Goal: Information Seeking & Learning: Learn about a topic

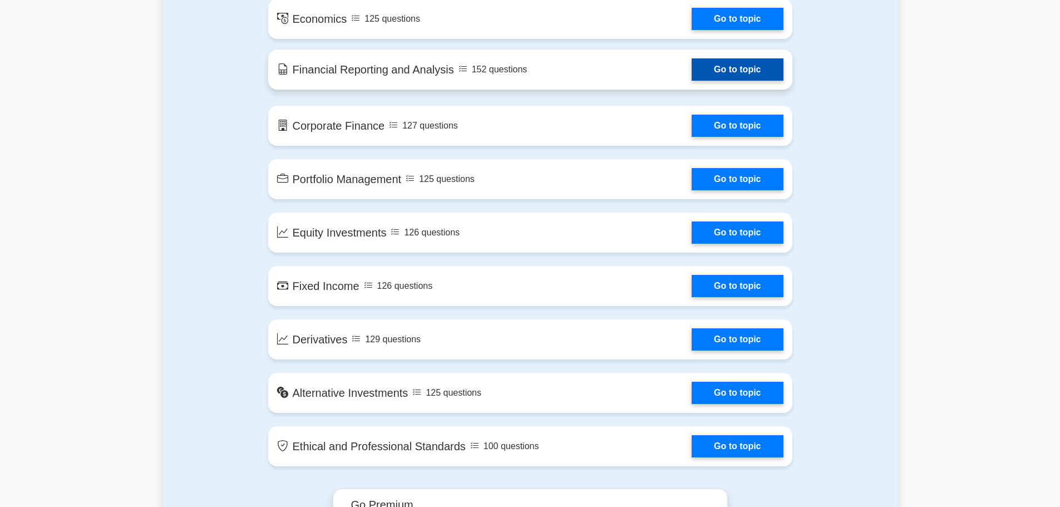
scroll to position [556, 0]
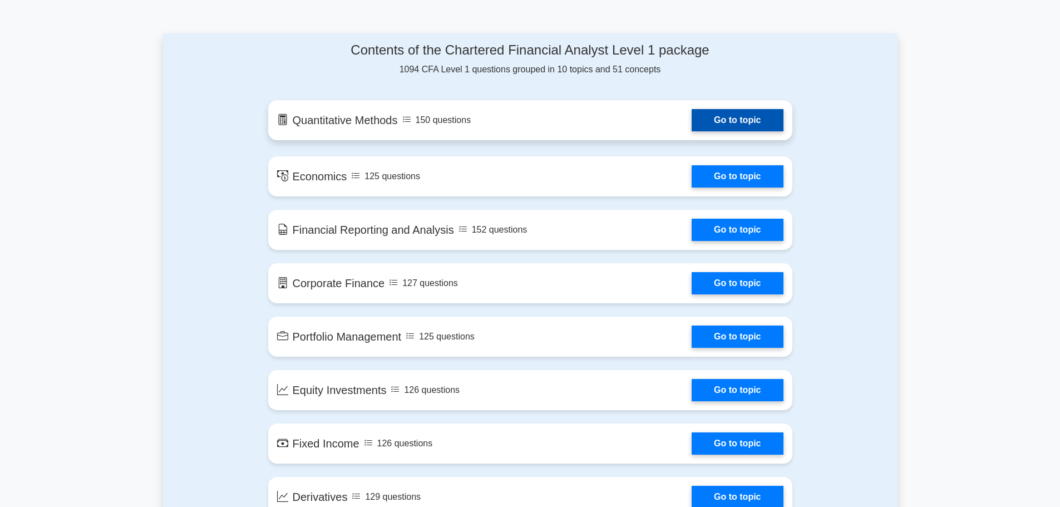
click at [743, 126] on link "Go to topic" at bounding box center [736, 120] width 91 height 22
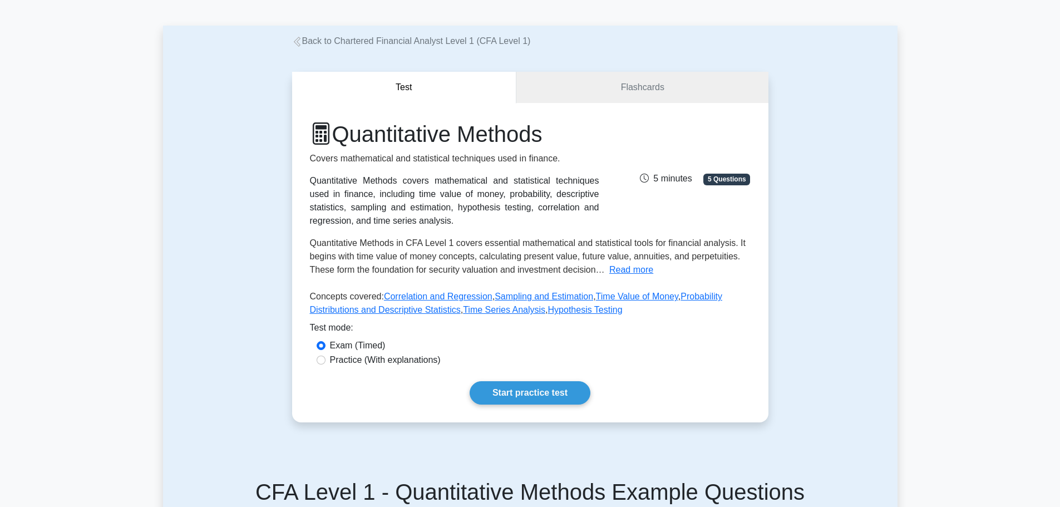
scroll to position [111, 0]
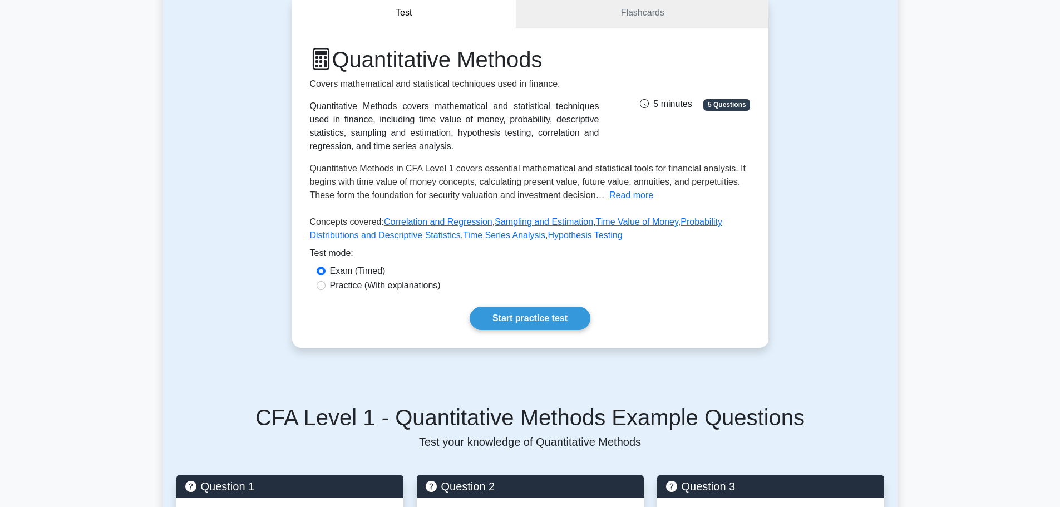
click at [358, 286] on label "Practice (With explanations)" at bounding box center [385, 285] width 111 height 13
click at [325, 286] on input "Practice (With explanations)" at bounding box center [320, 285] width 9 height 9
radio input "true"
click at [556, 323] on link "Start practice test" at bounding box center [529, 317] width 121 height 23
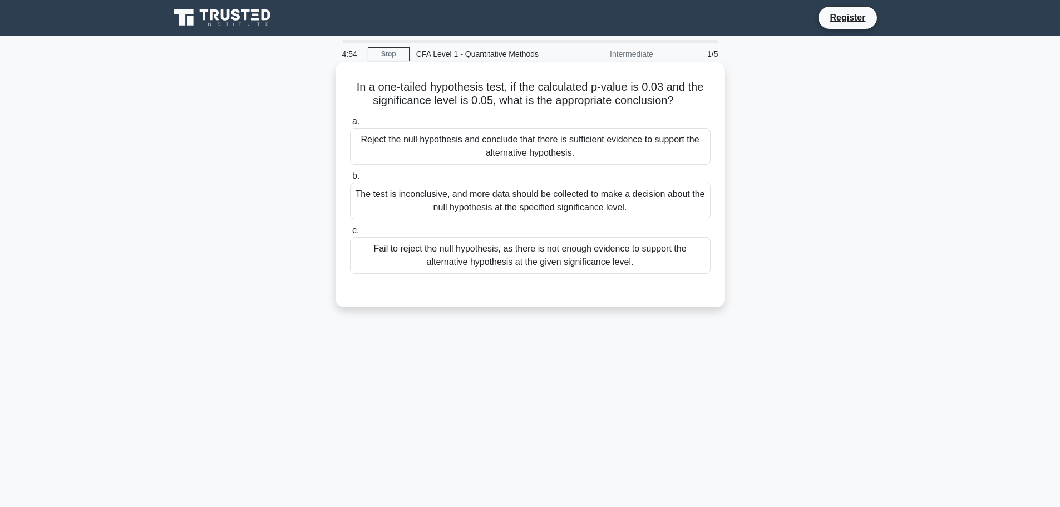
click at [491, 156] on div "Reject the null hypothesis and conclude that there is sufficient evidence to su…" at bounding box center [530, 146] width 360 height 37
click at [350, 125] on input "a. Reject the null hypothesis and conclude that there is sufficient evidence to…" at bounding box center [350, 121] width 0 height 7
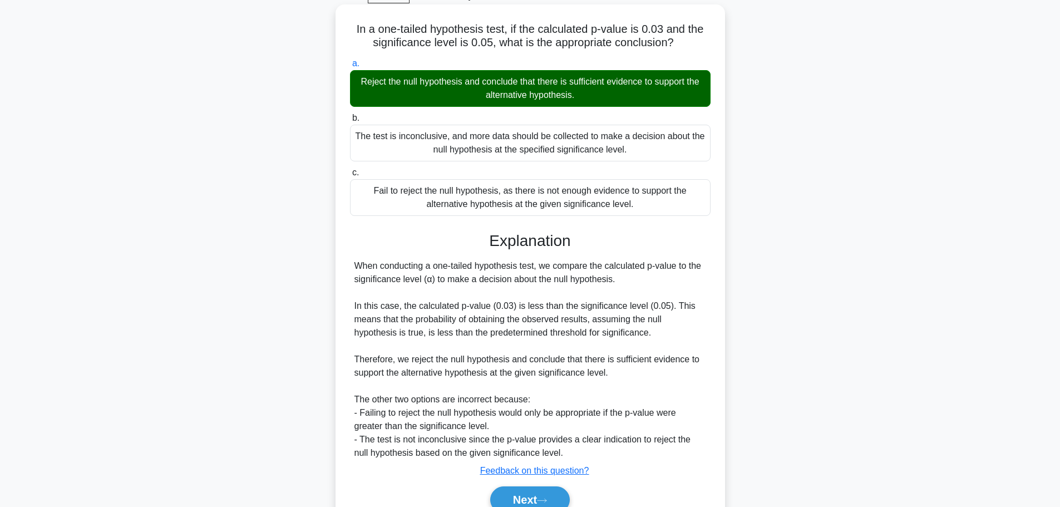
scroll to position [112, 0]
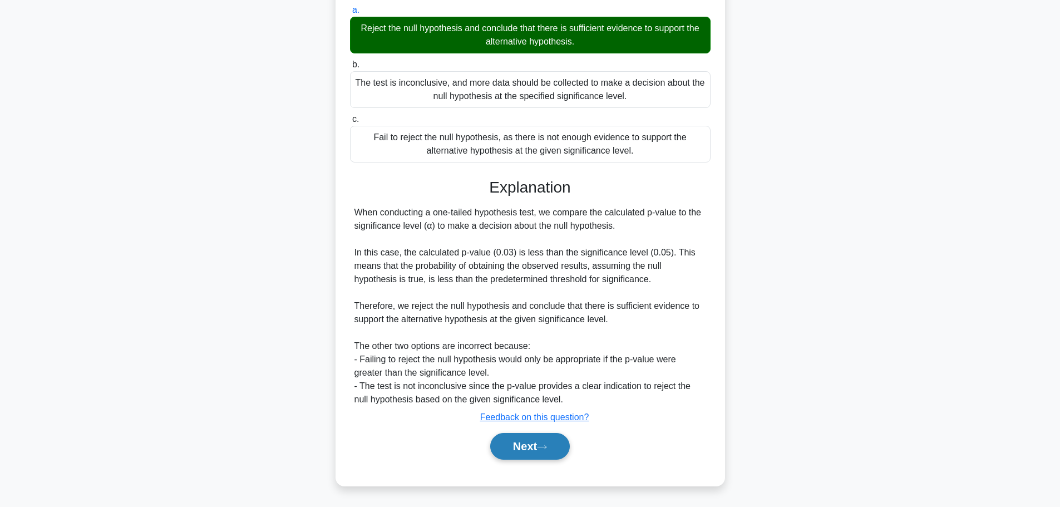
click at [548, 443] on button "Next" at bounding box center [530, 446] width 80 height 27
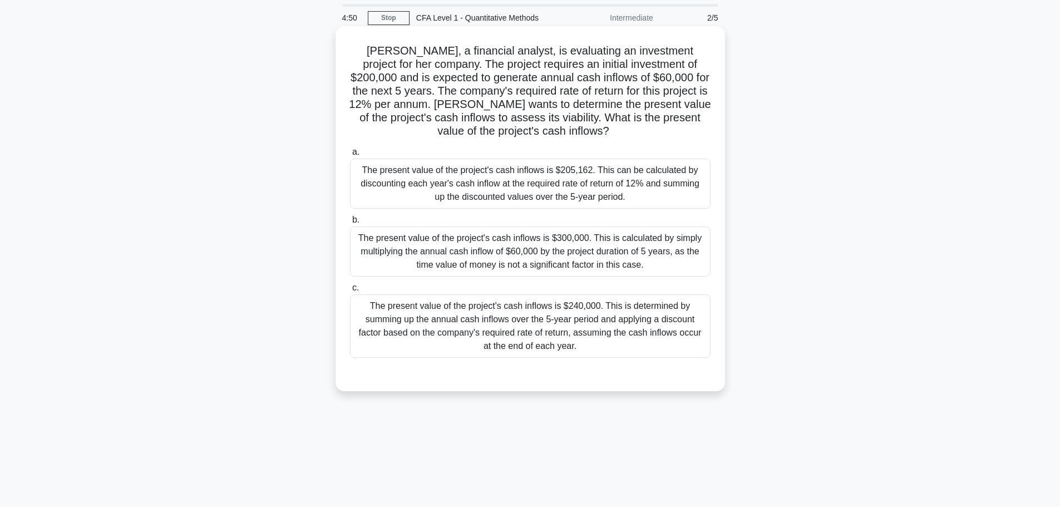
scroll to position [0, 0]
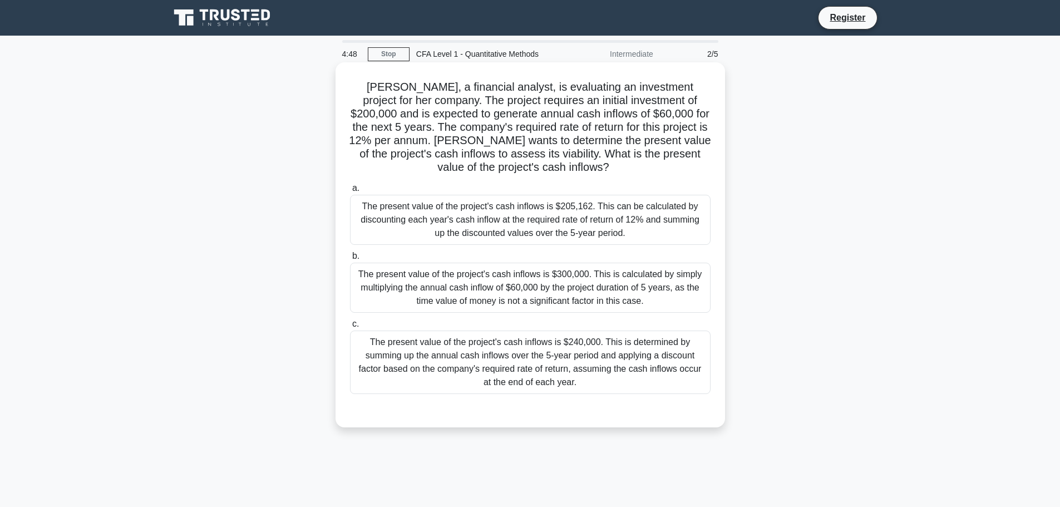
click at [583, 229] on div "The present value of the project's cash inflows is $205,162. This can be calcul…" at bounding box center [530, 220] width 360 height 50
click at [350, 192] on input "a. The present value of the project's cash inflows is $205,162. This can be cal…" at bounding box center [350, 188] width 0 height 7
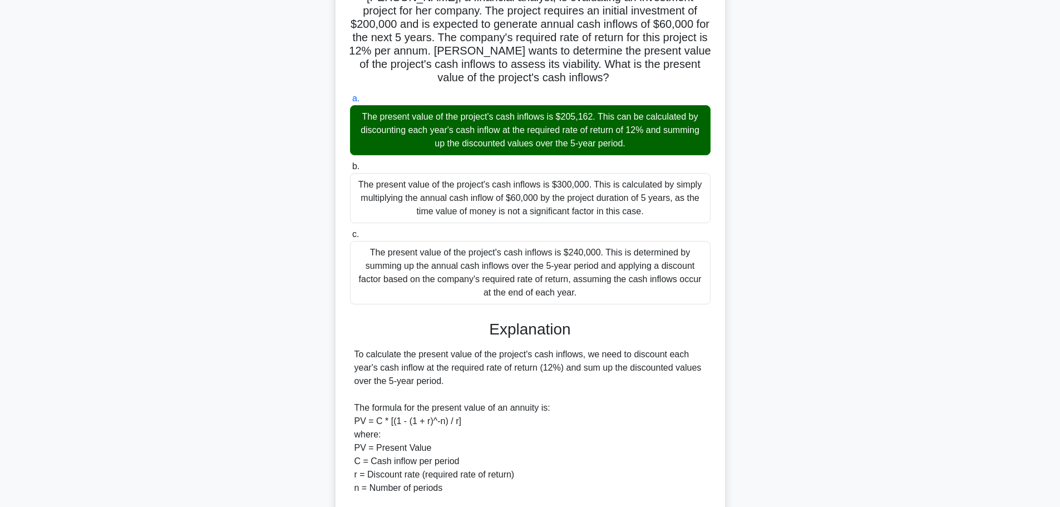
scroll to position [278, 0]
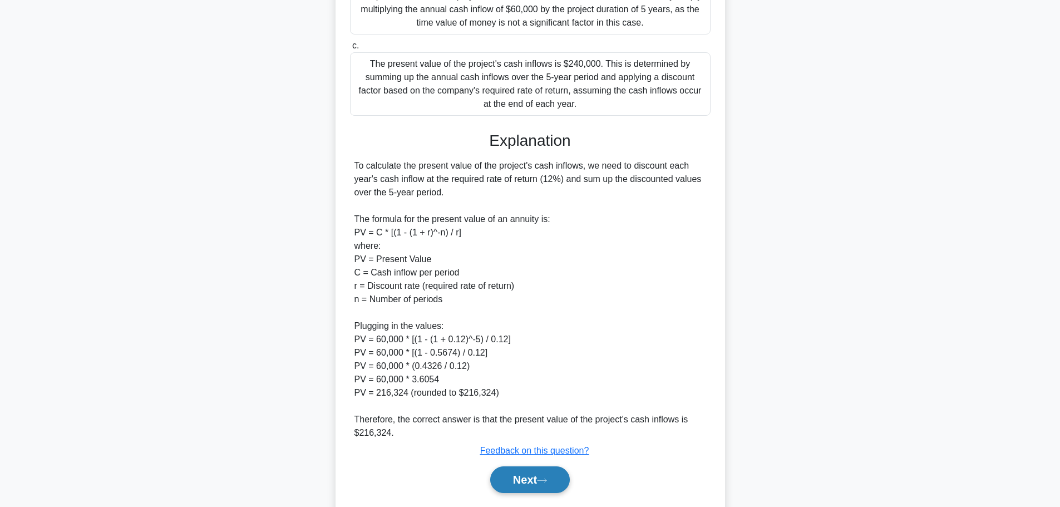
click at [547, 479] on icon at bounding box center [542, 480] width 10 height 6
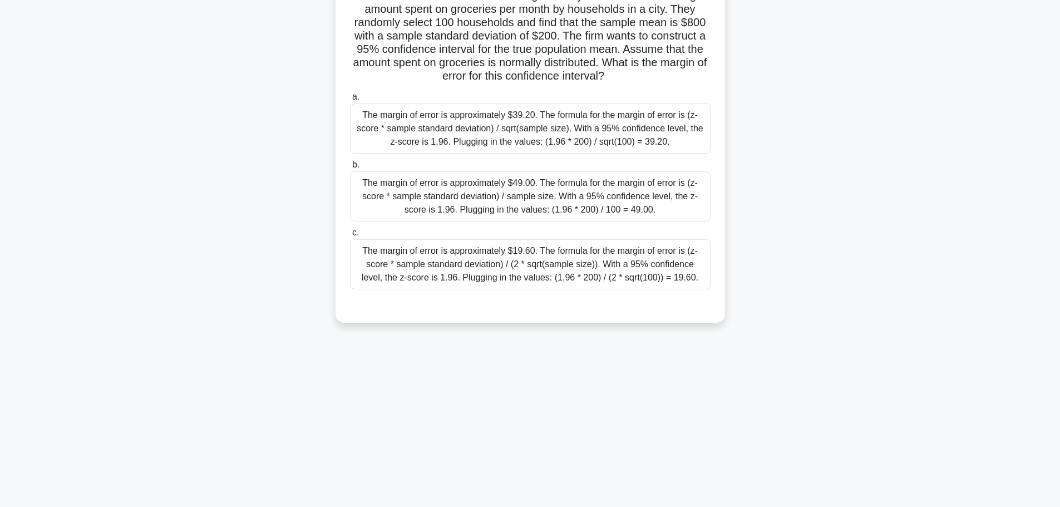
scroll to position [94, 0]
click at [529, 284] on div "The margin of error is approximately $19.60. The formula for the margin of erro…" at bounding box center [530, 261] width 360 height 50
click at [350, 234] on input "c. The margin of error is approximately $19.60. The formula for the margin of e…" at bounding box center [350, 229] width 0 height 7
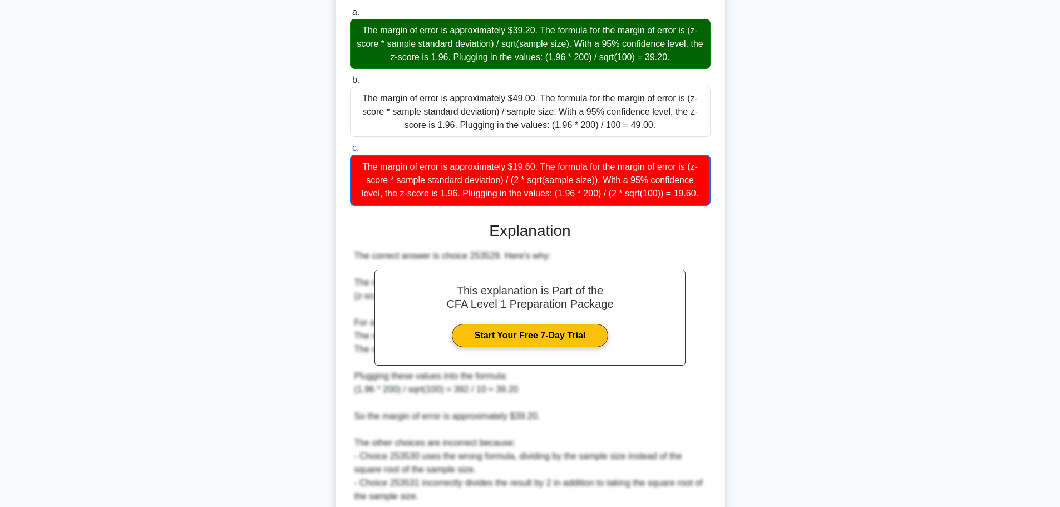
scroll to position [273, 0]
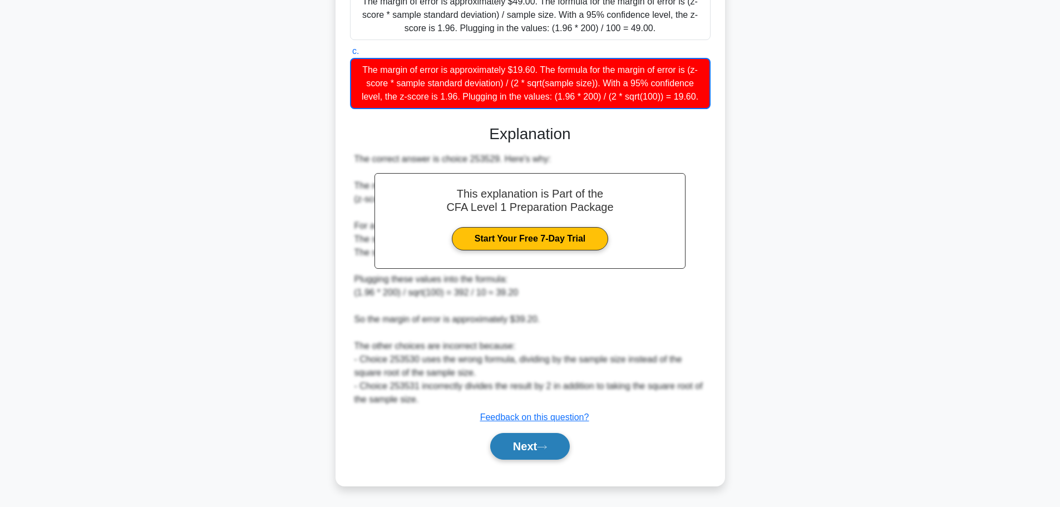
click at [557, 440] on button "Next" at bounding box center [530, 446] width 80 height 27
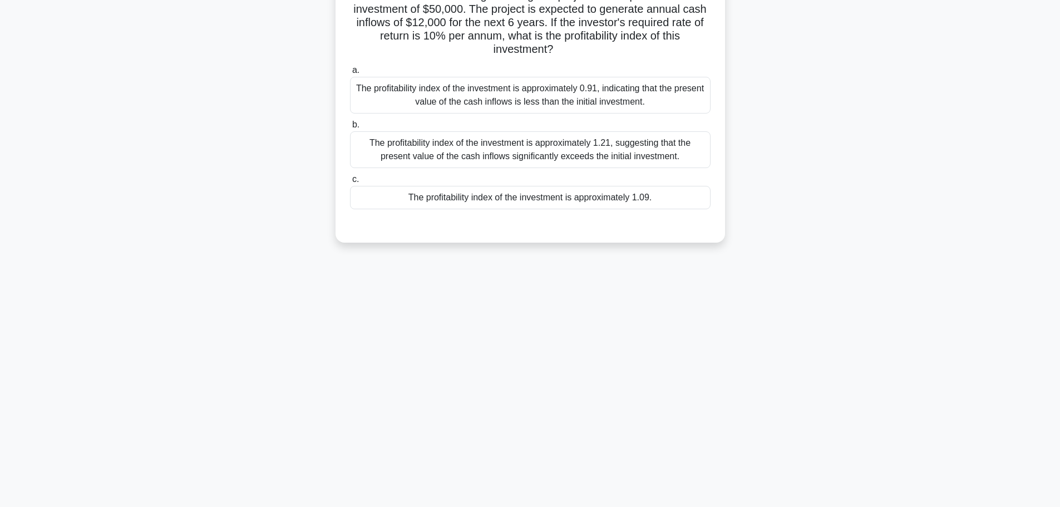
scroll to position [94, 0]
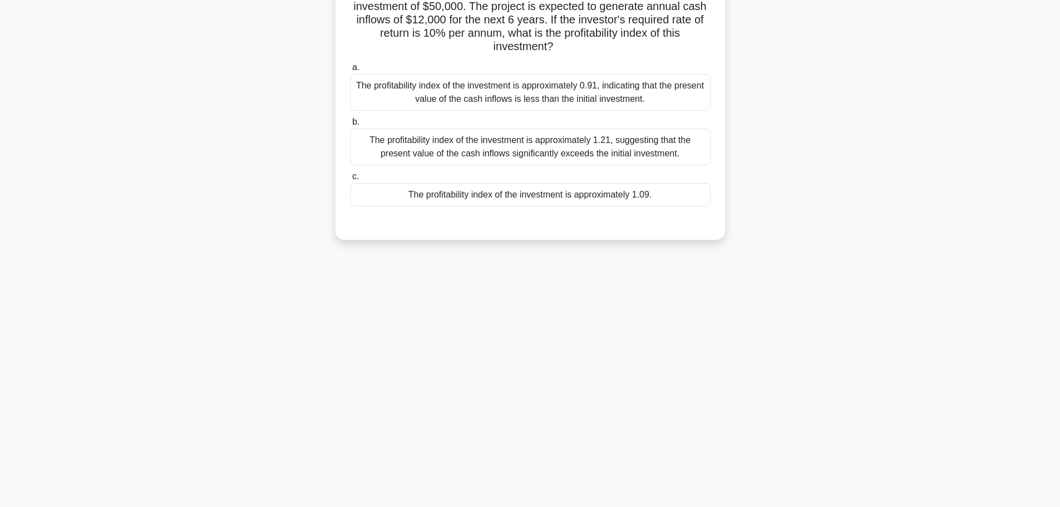
click at [479, 105] on div "The profitability index of the investment is approximately 0.91, indicating tha…" at bounding box center [530, 92] width 360 height 37
click at [350, 71] on input "a. The profitability index of the investment is approximately 0.91, indicating …" at bounding box center [350, 67] width 0 height 7
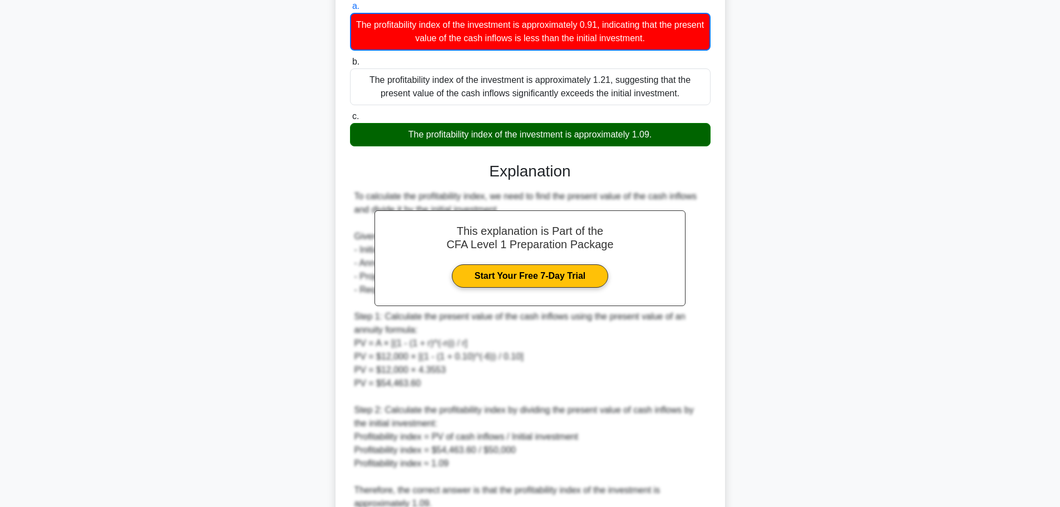
scroll to position [205, 0]
